Goal: Book appointment/travel/reservation

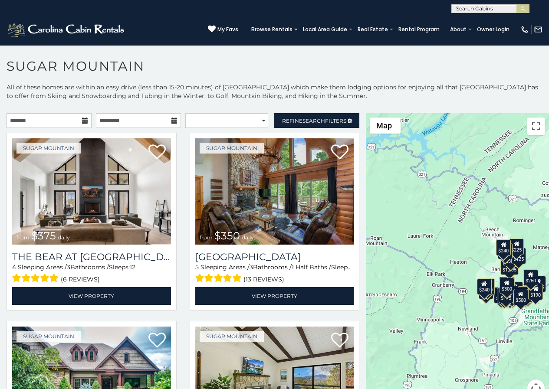
scroll to position [18, 0]
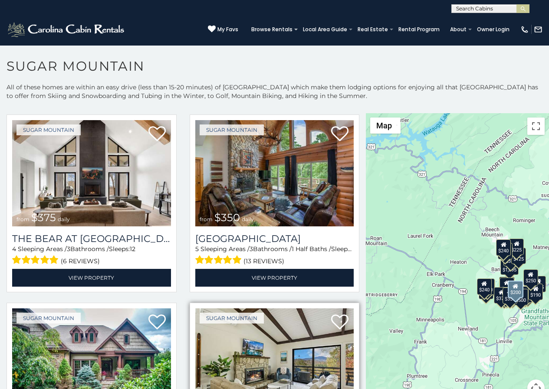
click at [223, 344] on img at bounding box center [274, 362] width 159 height 106
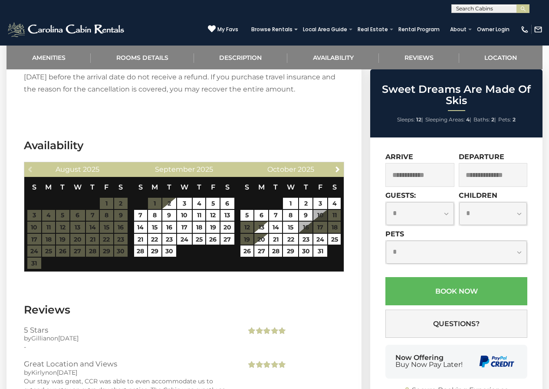
scroll to position [1434, 0]
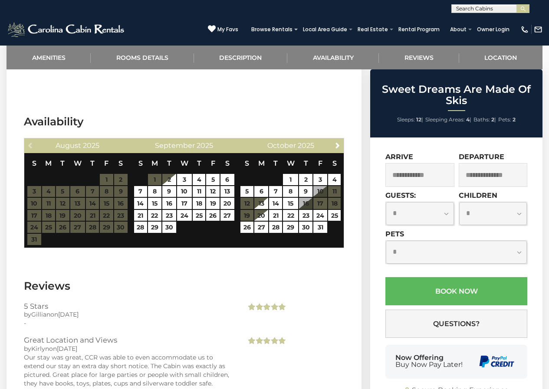
click at [393, 241] on select "**********" at bounding box center [456, 252] width 141 height 23
select select "*"
click at [386, 241] on select "**********" at bounding box center [456, 252] width 141 height 23
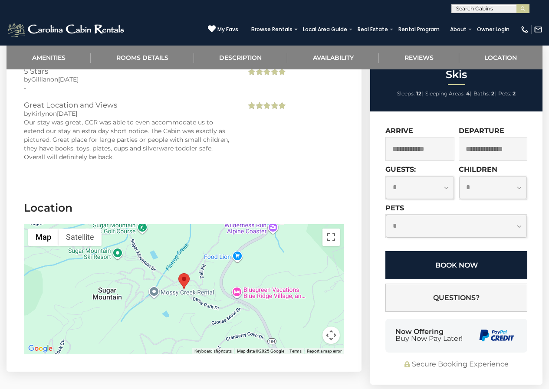
scroll to position [1706, 0]
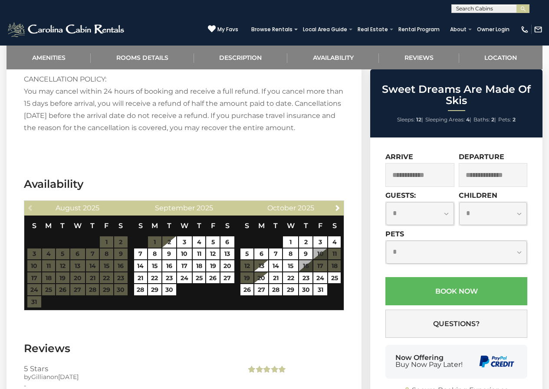
scroll to position [1368, 0]
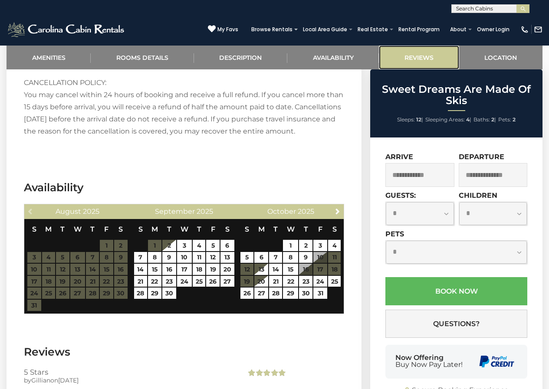
click at [400, 47] on link "Reviews" at bounding box center [419, 58] width 80 height 24
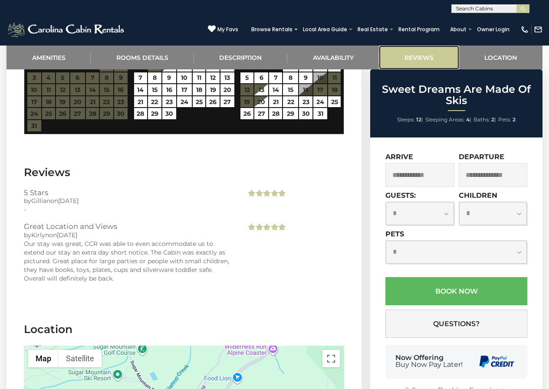
scroll to position [1552, 0]
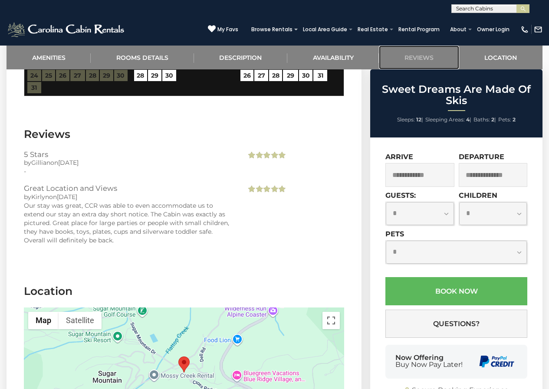
click at [379, 46] on link "Reviews" at bounding box center [419, 58] width 80 height 24
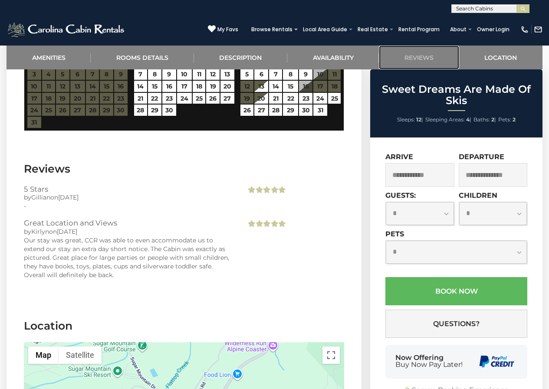
scroll to position [1497, 0]
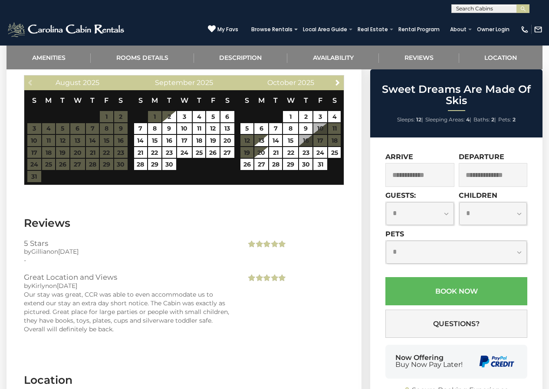
click at [466, 11] on input "text" at bounding box center [490, 10] width 76 height 9
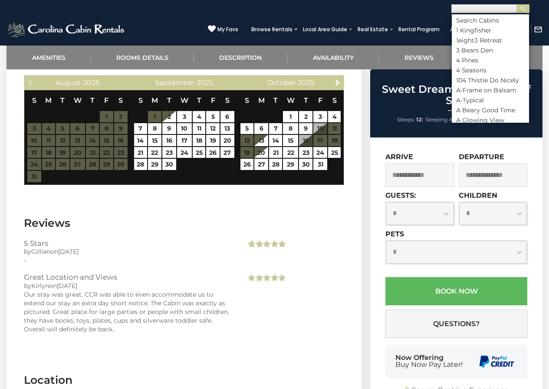
click at [414, 37] on div "Browse Rentals Local Area Guide Activities & Attractions Area Map Driving Direc…" at bounding box center [380, 31] width 267 height 16
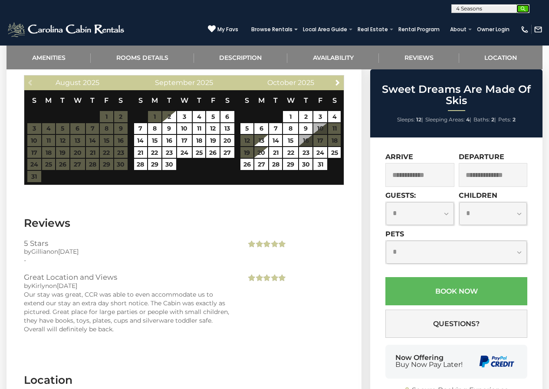
click at [520, 10] on img "submit" at bounding box center [523, 9] width 7 height 7
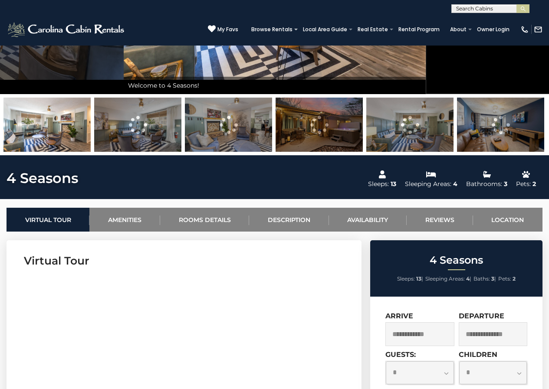
scroll to position [185, 0]
